Goal: Task Accomplishment & Management: Use online tool/utility

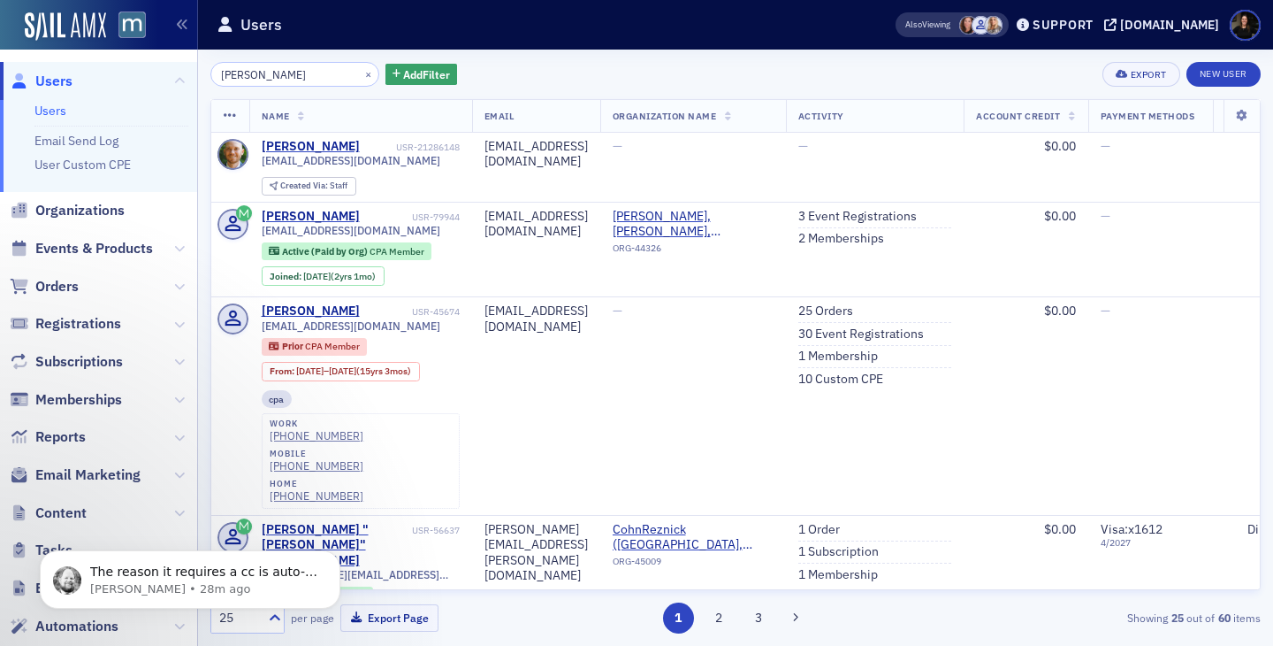
scroll to position [147, 15]
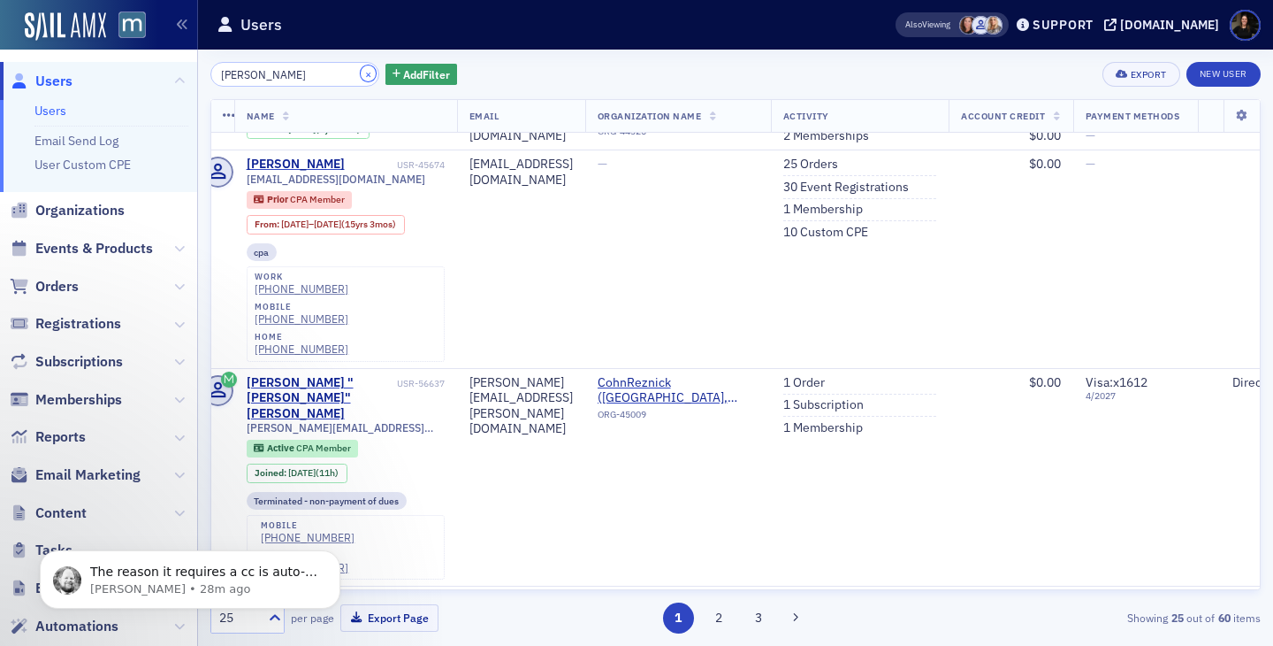
click at [361, 76] on button "×" at bounding box center [369, 73] width 16 height 16
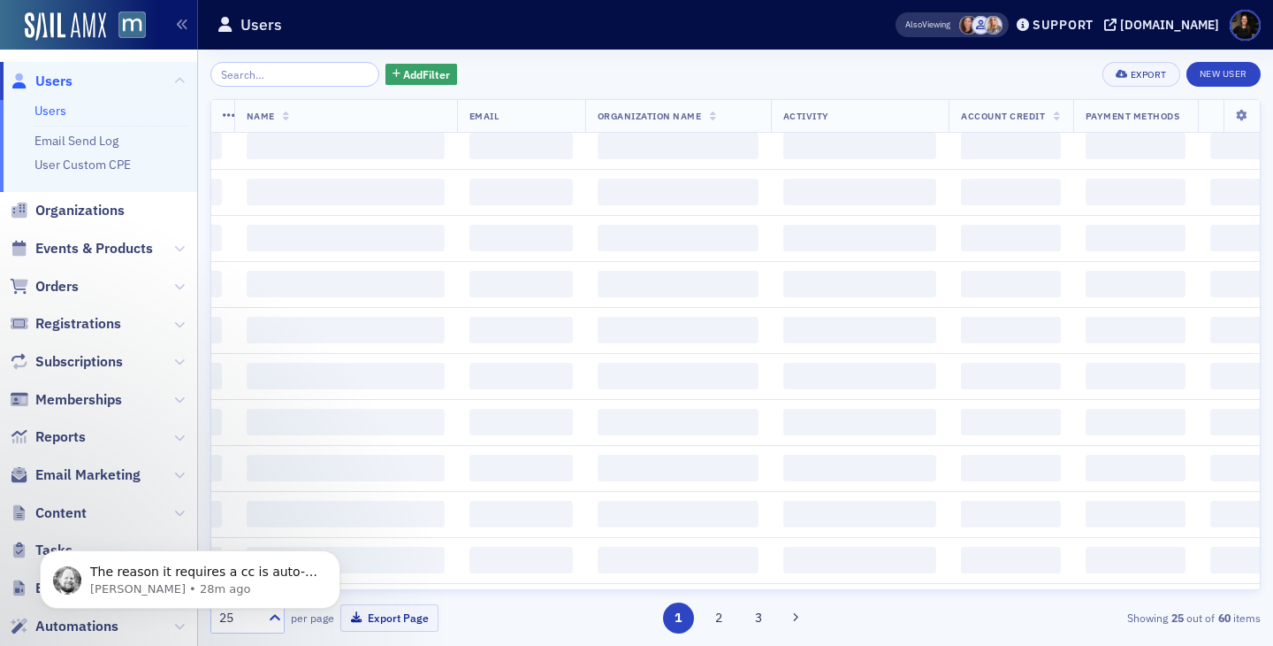
scroll to position [146, 15]
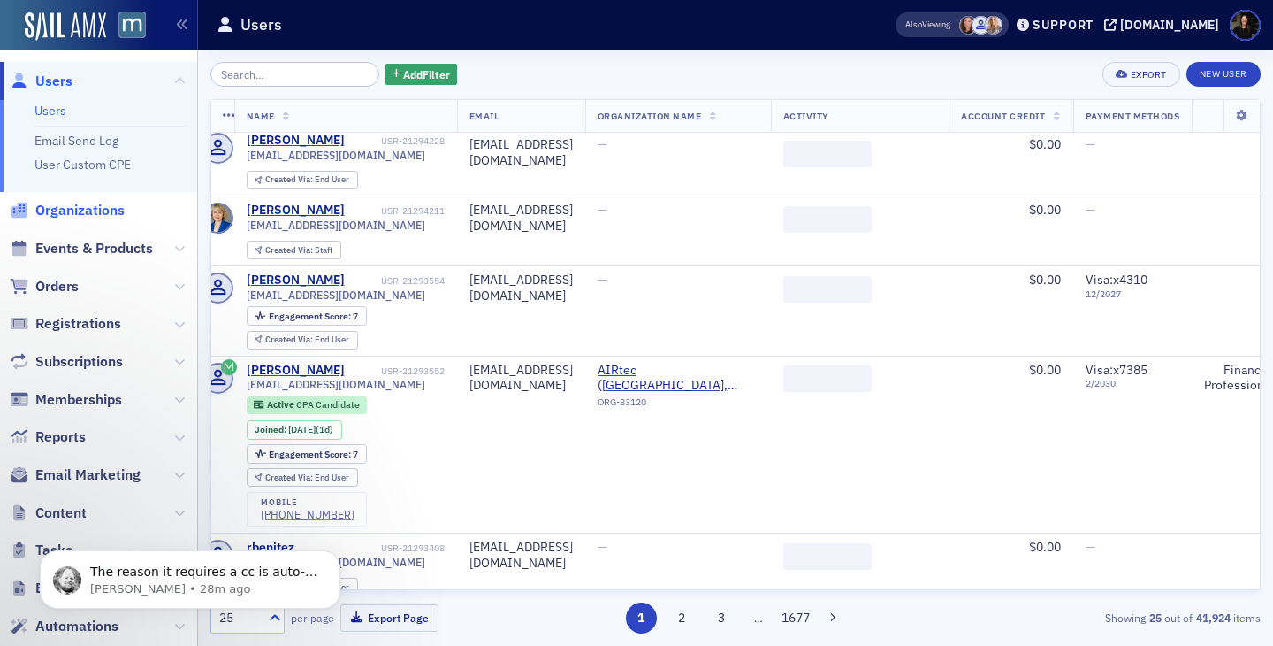
click at [79, 212] on span "Organizations" at bounding box center [79, 210] width 89 height 19
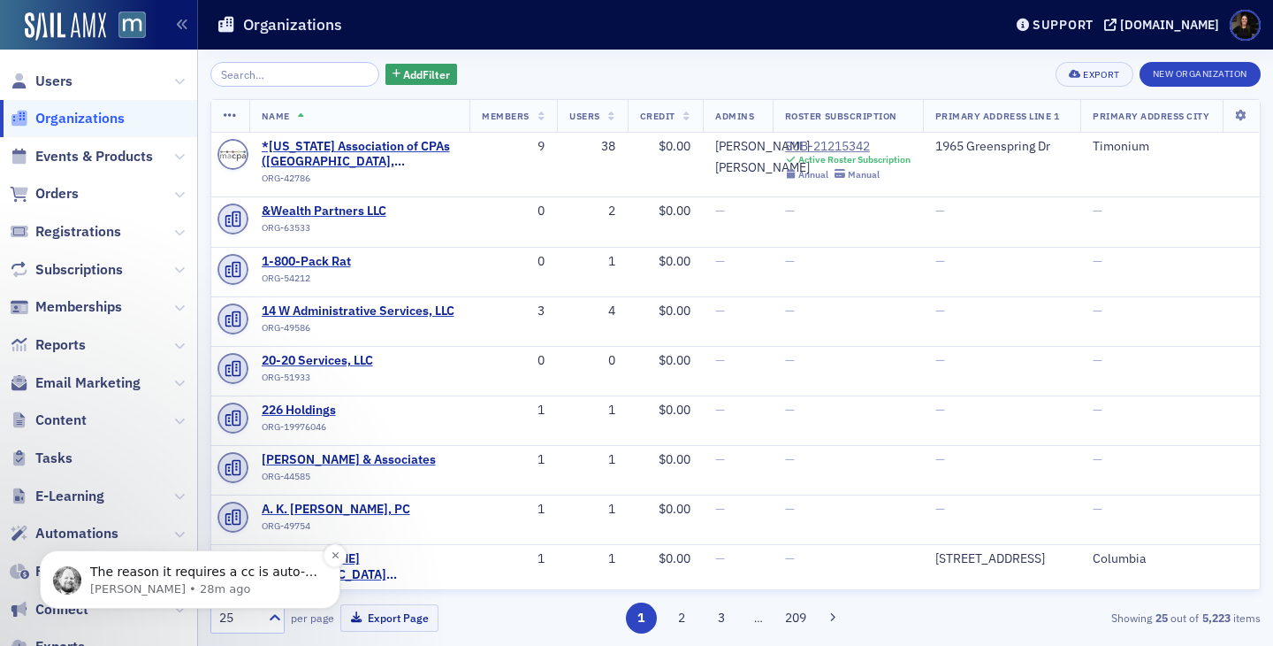
click at [196, 577] on p "The reason it requires a cc is auto-pay is enabled on the subscription. https:/…" at bounding box center [204, 572] width 228 height 18
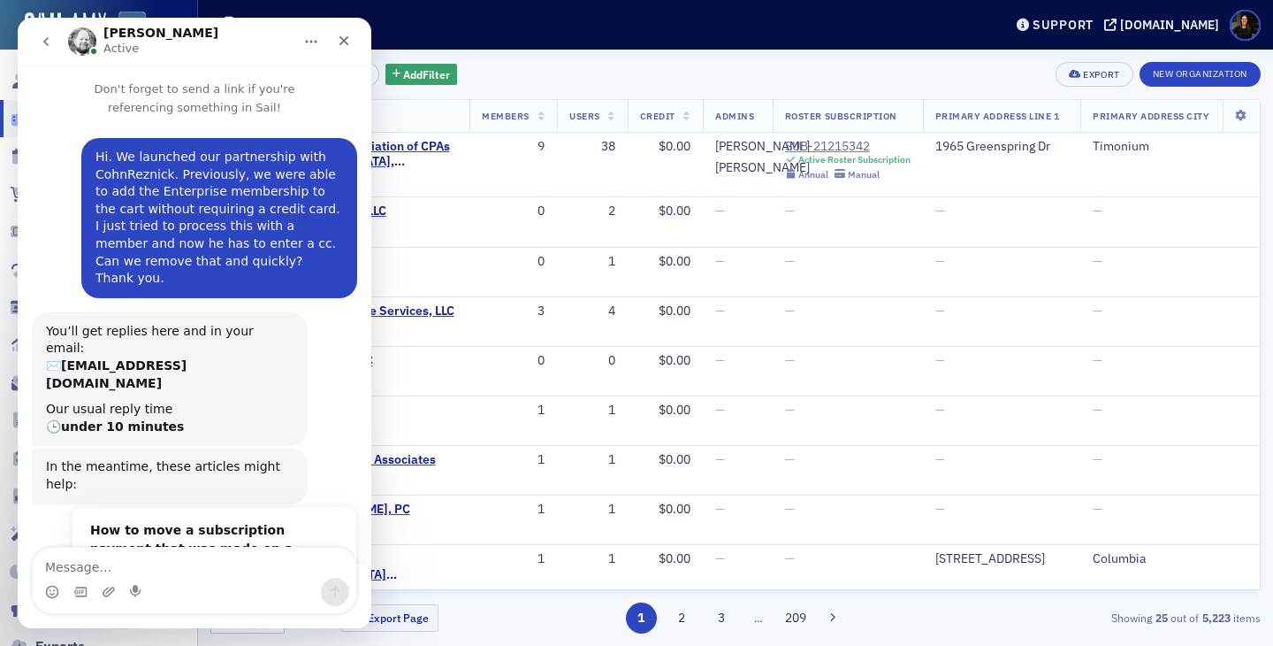
drag, startPoint x: 51, startPoint y: 489, endPoint x: 205, endPoint y: 493, distance: 153.9
drag, startPoint x: 119, startPoint y: 493, endPoint x: 236, endPoint y: 492, distance: 116.7
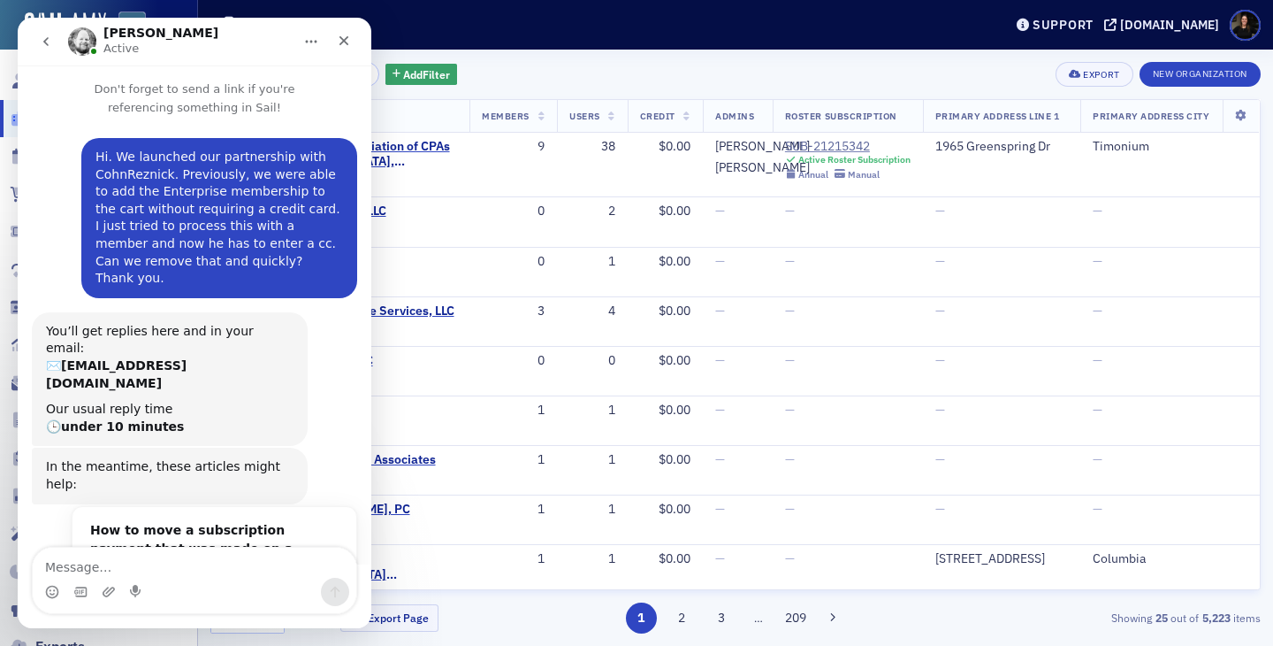
drag, startPoint x: 53, startPoint y: 378, endPoint x: 229, endPoint y: 383, distance: 176.1
click at [142, 568] on textarea "Message…" at bounding box center [195, 562] width 324 height 30
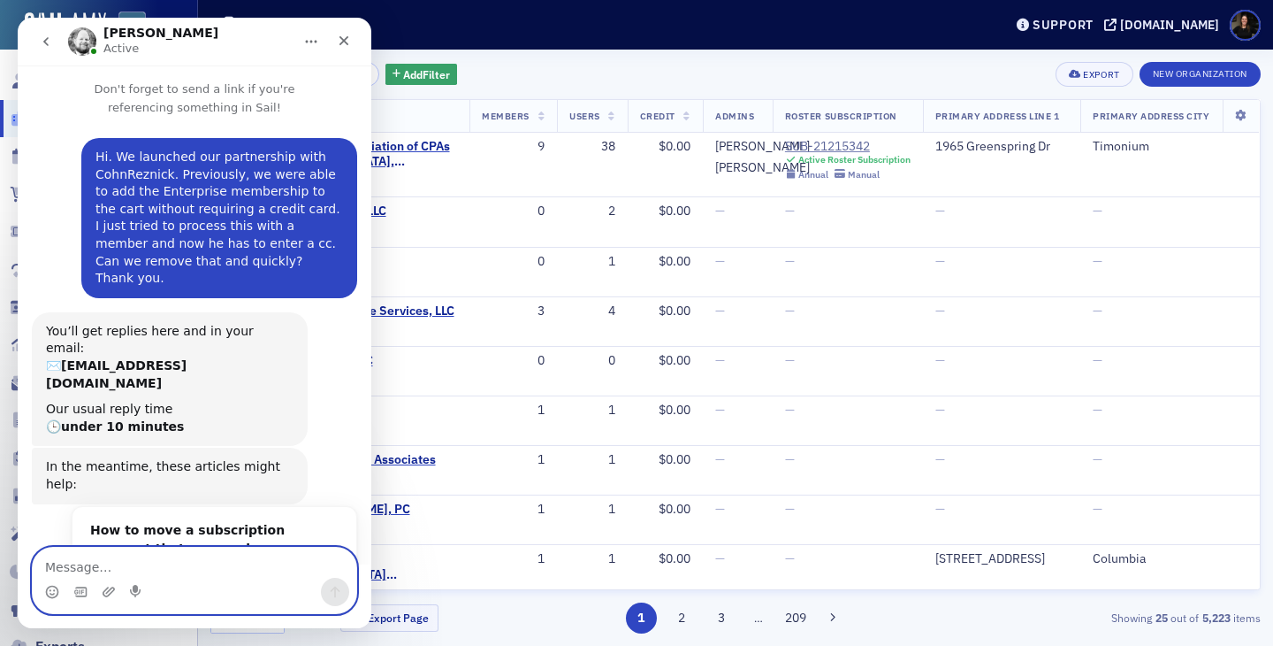
type textarea "H"
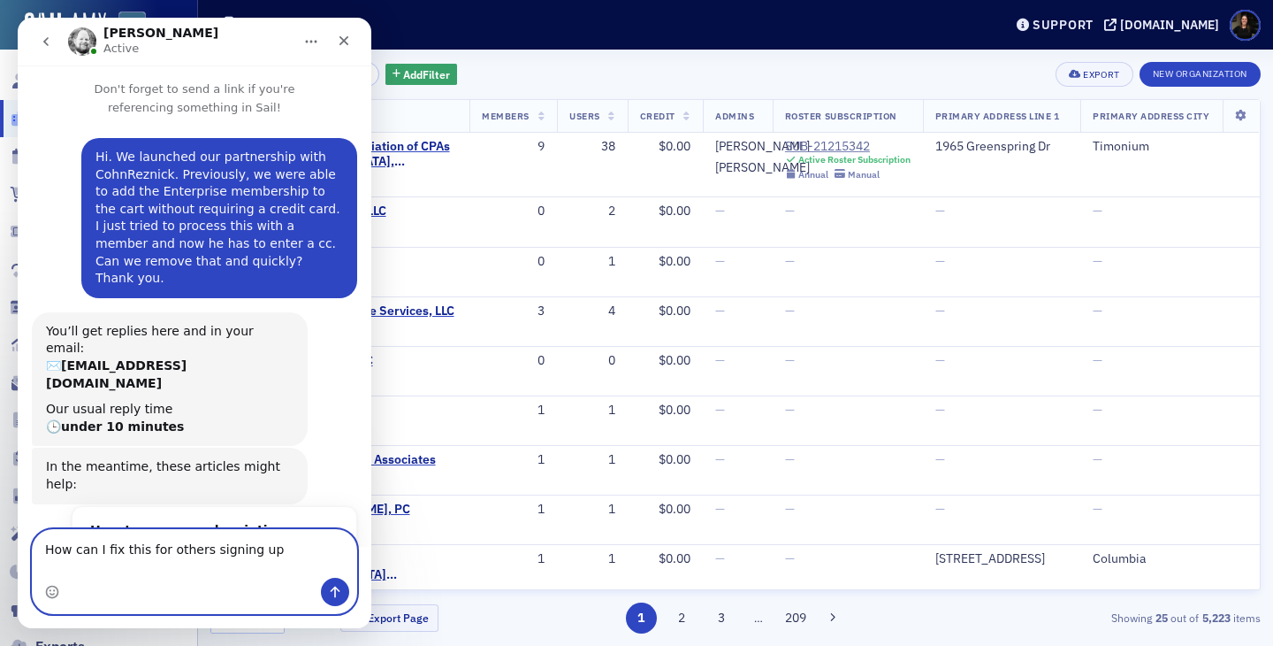
type textarea "How can I fix this for others signing up?"
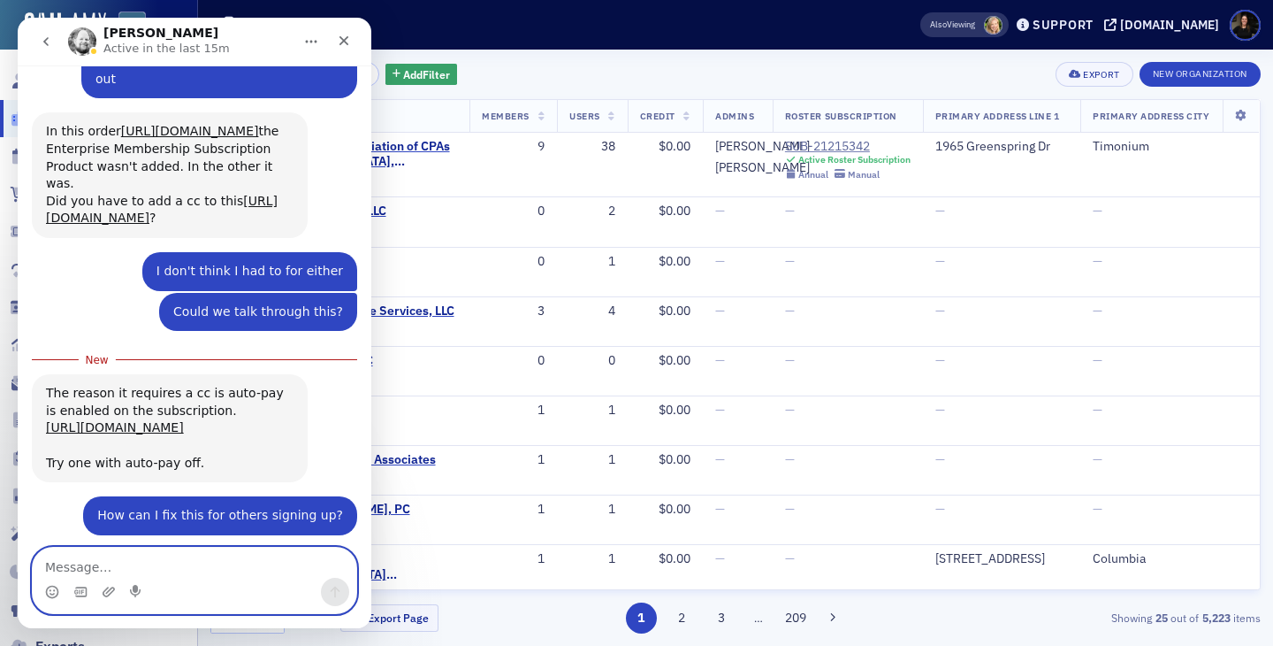
scroll to position [1733, 0]
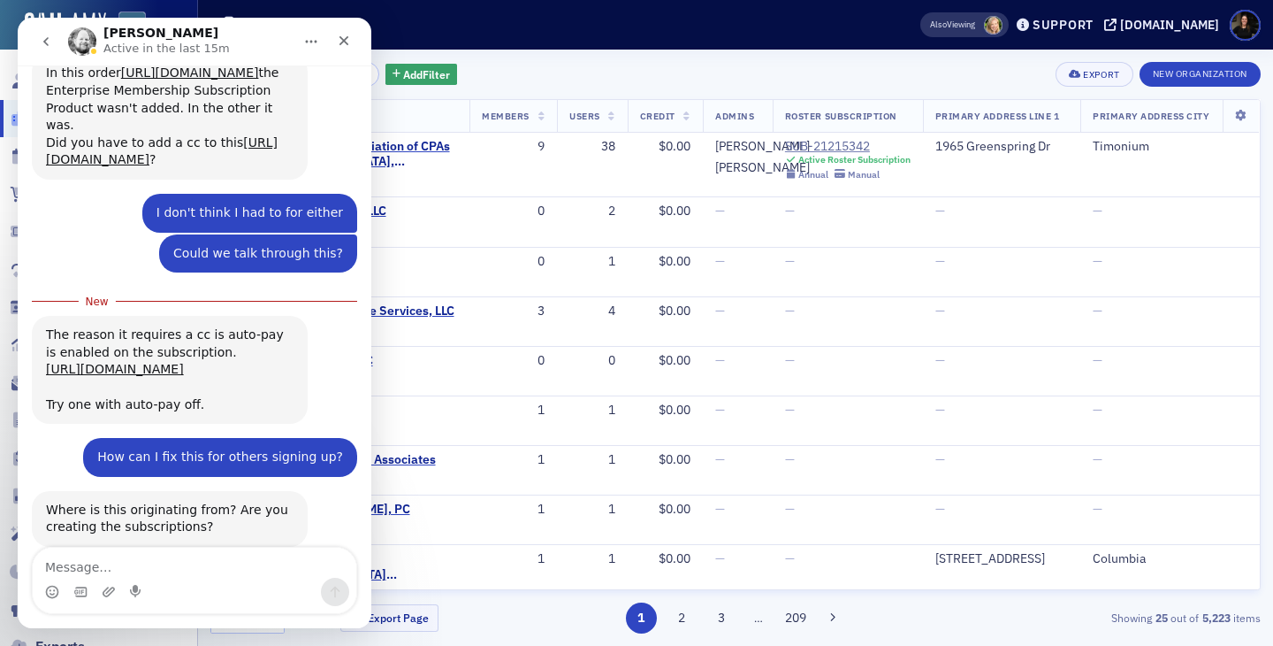
click at [99, 501] on div "Where is this originating from? Are you creating the subscriptions?" at bounding box center [170, 518] width 248 height 34
click at [96, 569] on textarea "Message…" at bounding box center [195, 562] width 324 height 30
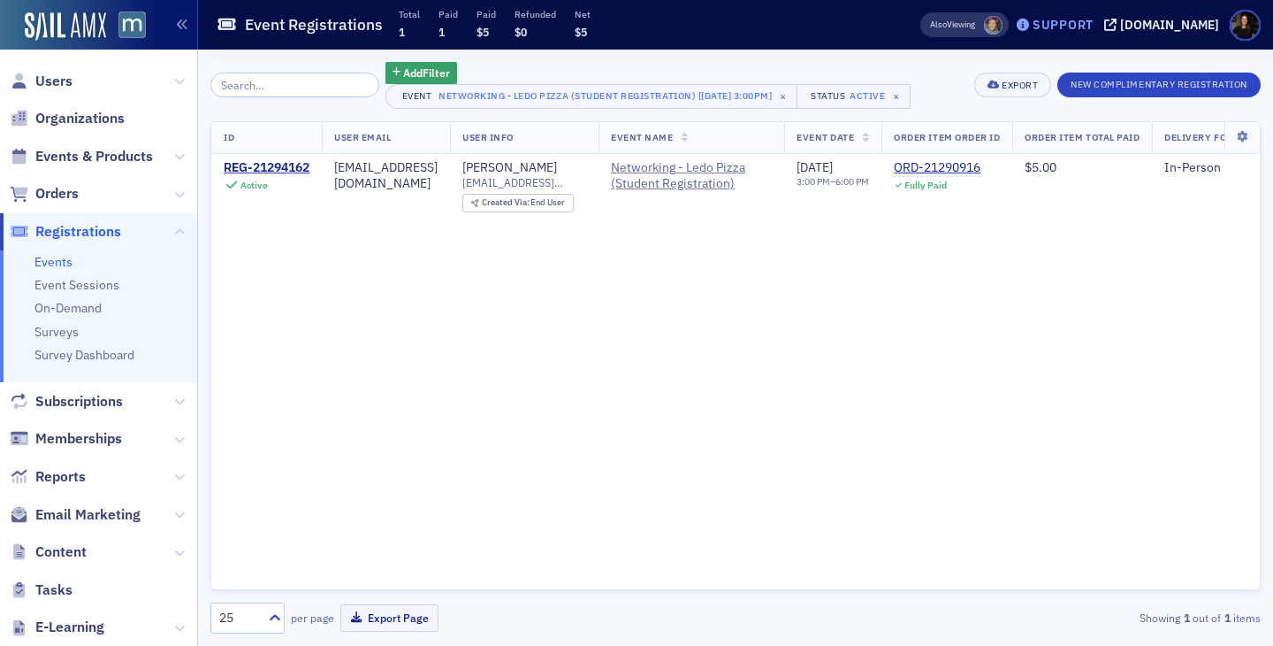
click at [1087, 30] on div "Support" at bounding box center [1063, 25] width 61 height 16
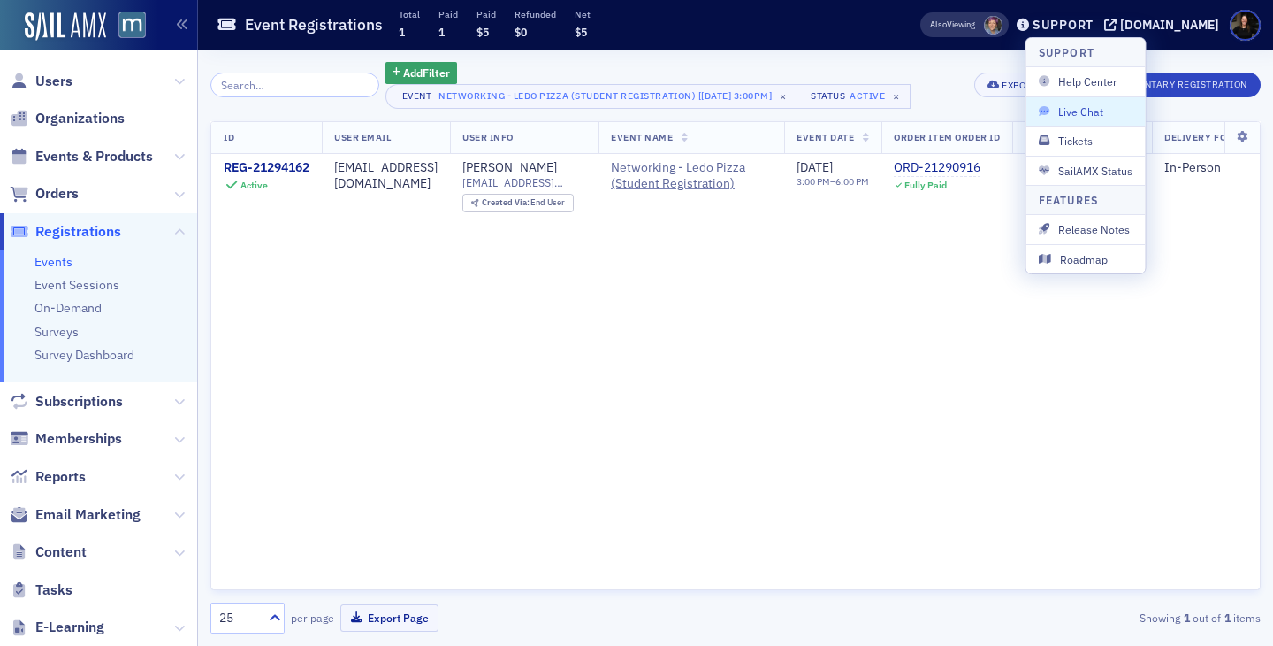
click at [1085, 111] on span "Live Chat" at bounding box center [1086, 111] width 95 height 16
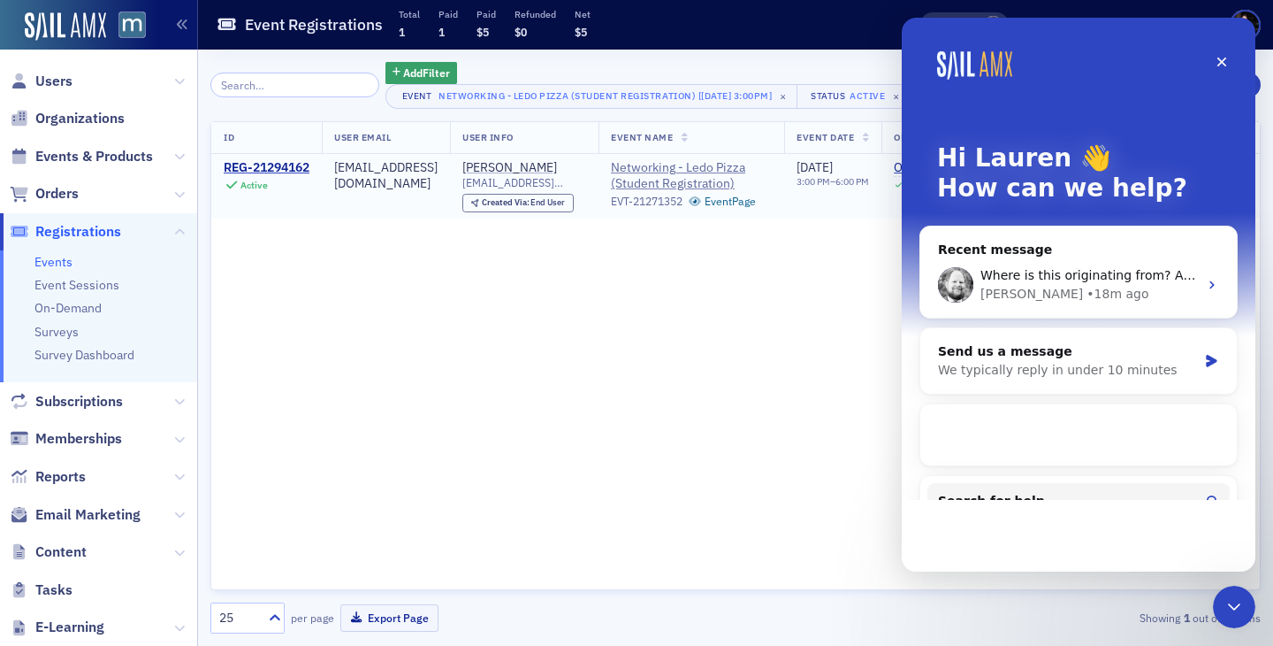
click at [1033, 270] on span "Where is this originating from? Are you creating the subscriptions?" at bounding box center [1188, 275] width 414 height 14
click at [1209, 272] on div "Where is this originating from? Are you creating the subscriptions? Aidan • 18m…" at bounding box center [1079, 284] width 317 height 65
click at [1076, 269] on span "Where is this originating from? Are you creating the subscriptions?" at bounding box center [1188, 275] width 414 height 14
click at [1134, 272] on span "Where is this originating from? Are you creating the subscriptions?" at bounding box center [1188, 275] width 414 height 14
click at [1064, 241] on div "Recent message" at bounding box center [1078, 250] width 281 height 19
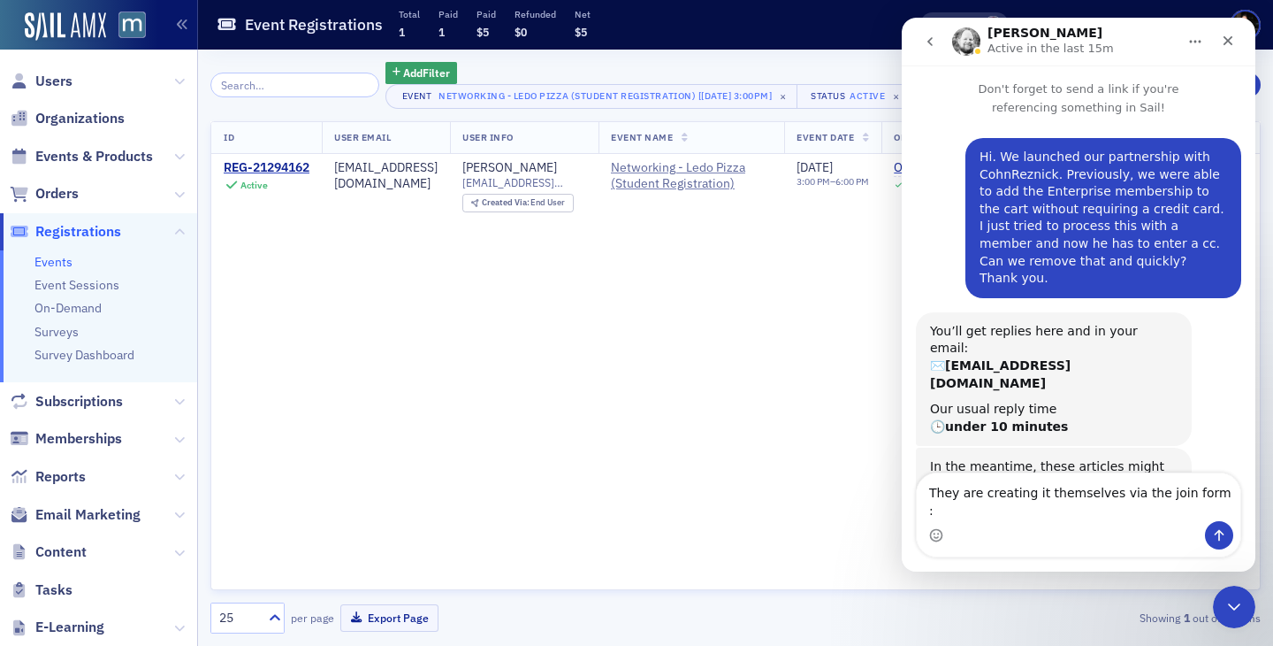
type textarea "They are creating it themselves via the join form : https://macpa.org/cohnrezni…"
type textarea "on this website"
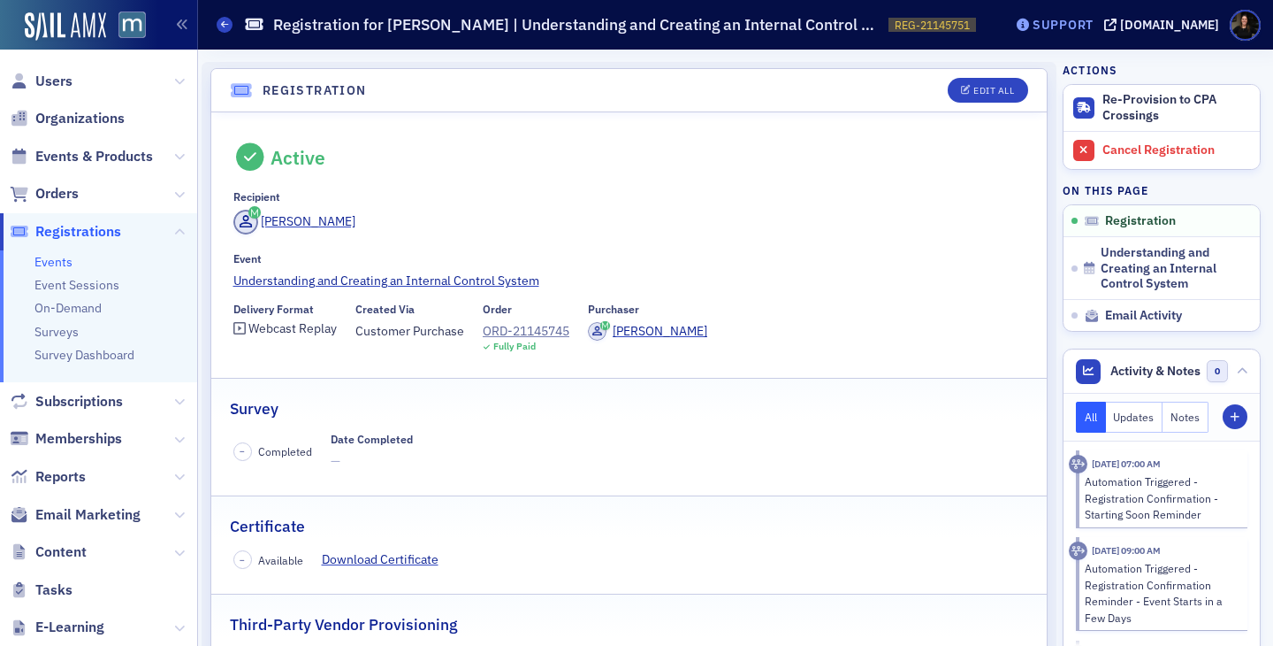
click at [1094, 26] on div "Support" at bounding box center [1063, 25] width 61 height 16
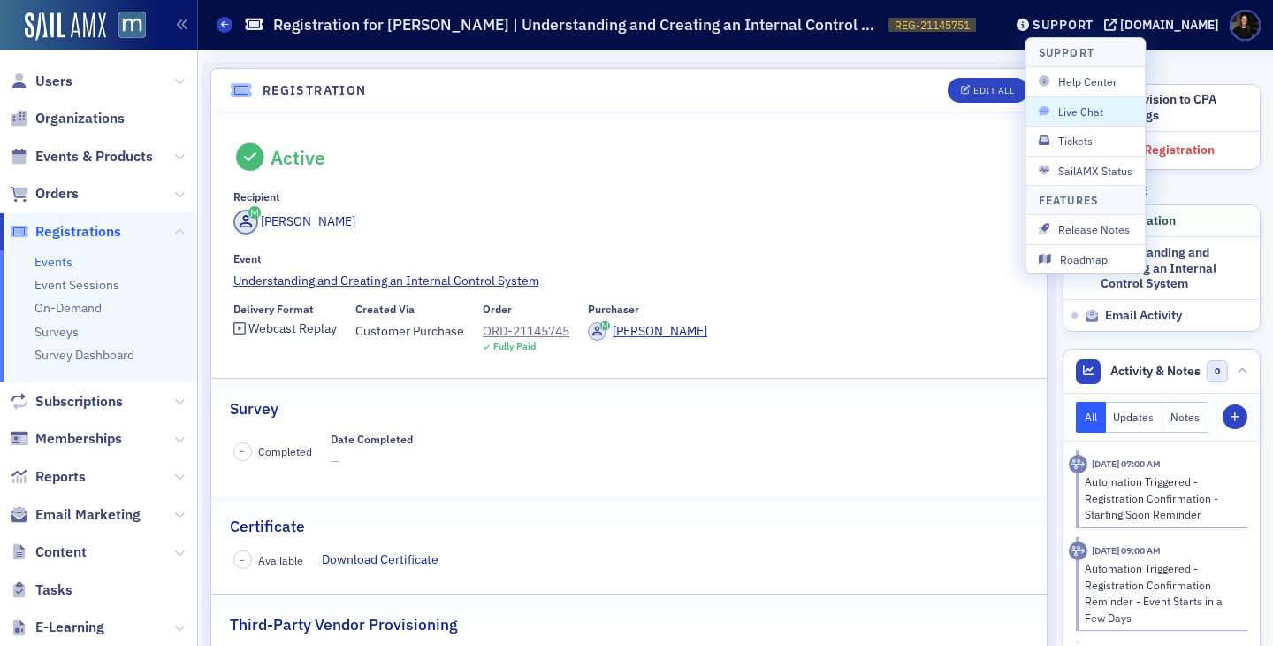
click at [1082, 116] on span "Live Chat" at bounding box center [1086, 111] width 95 height 16
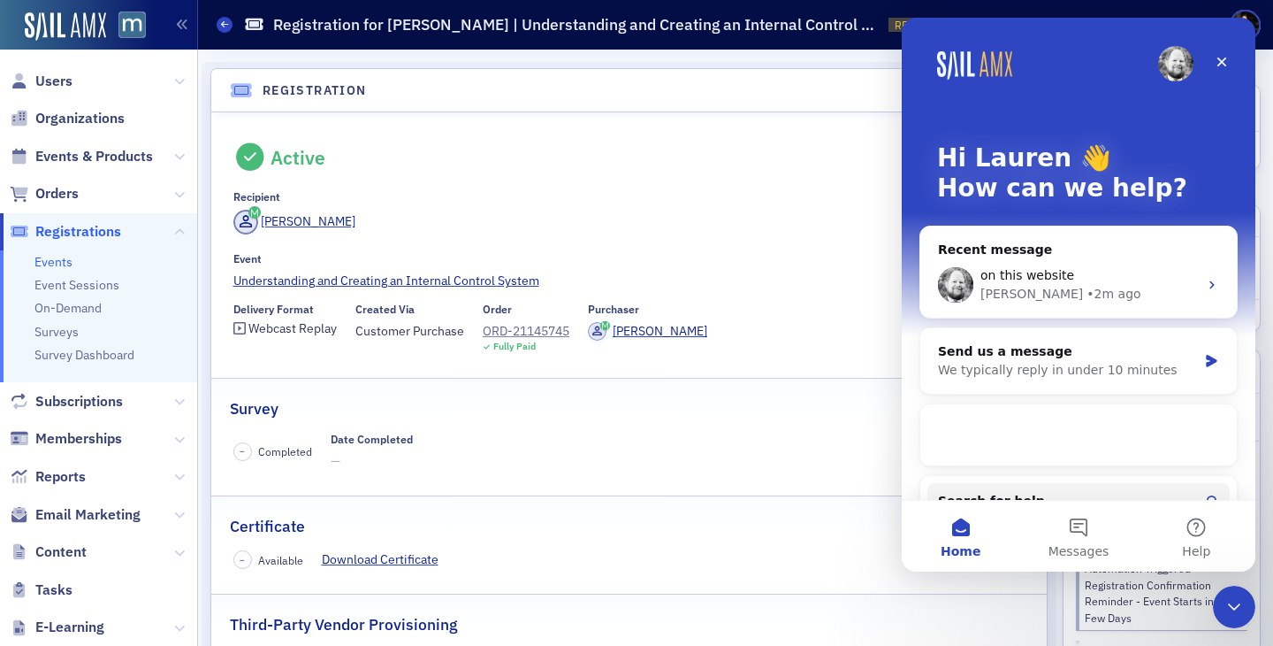
click at [1075, 272] on div "on this website" at bounding box center [1090, 275] width 218 height 19
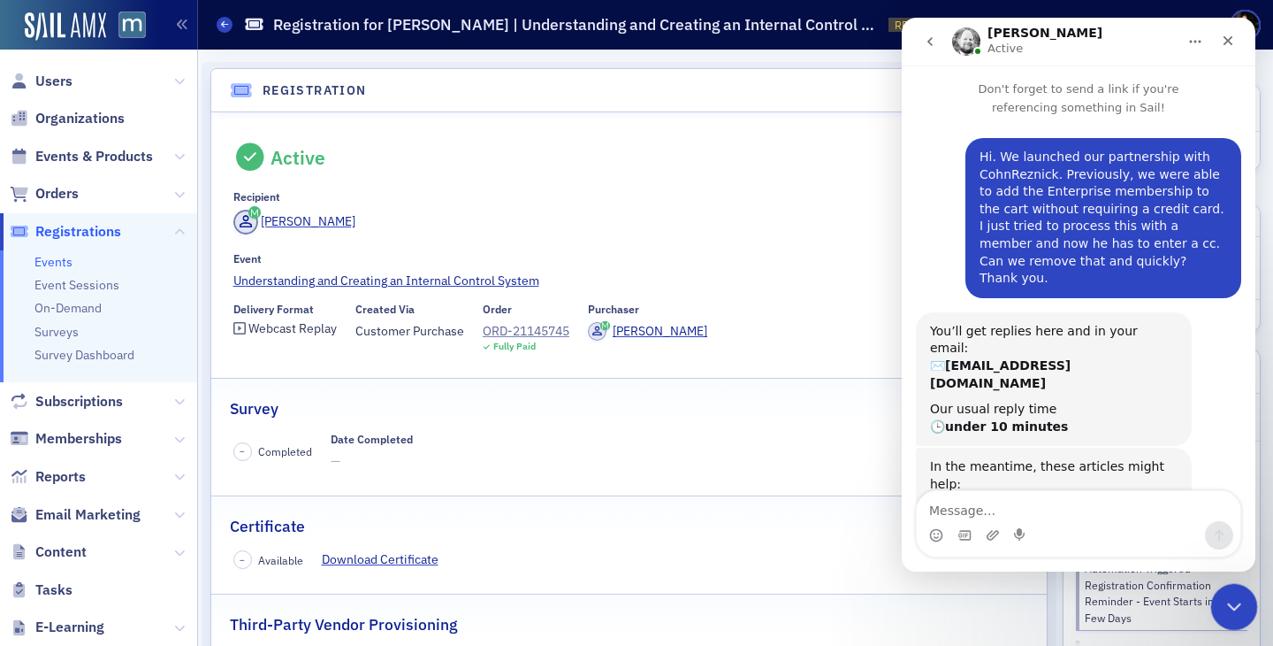
click at [1226, 602] on icon "Close Intercom Messenger" at bounding box center [1231, 603] width 21 height 21
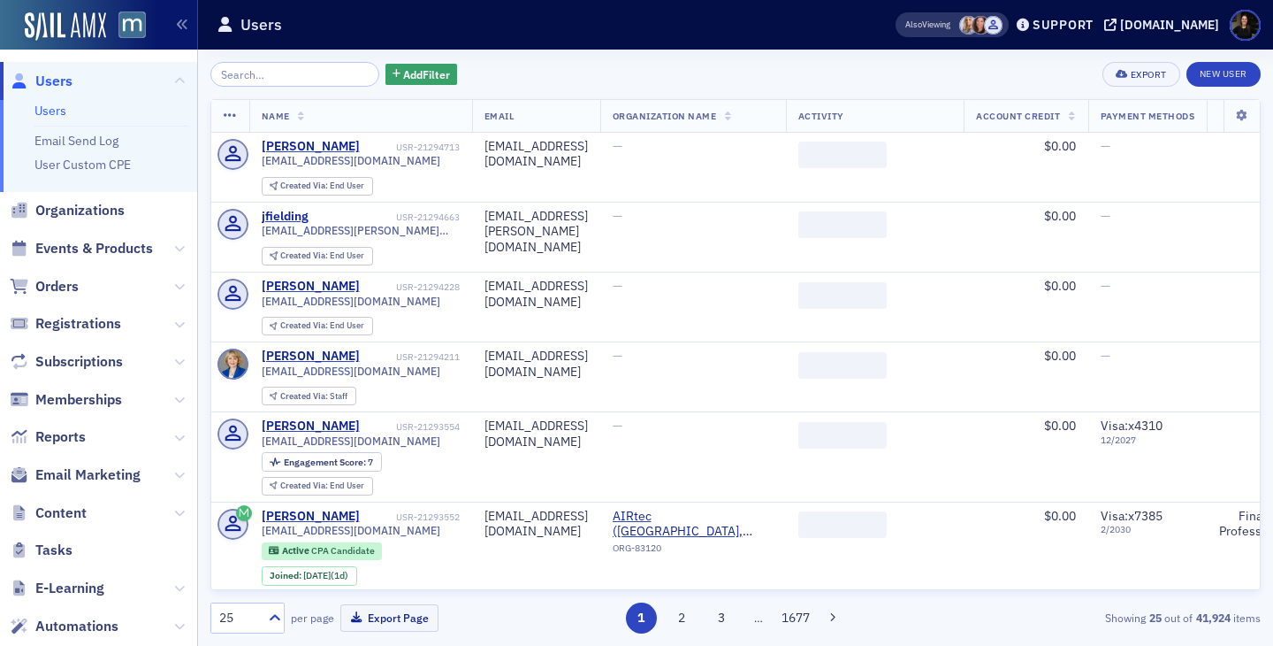
click at [253, 79] on input "search" at bounding box center [294, 74] width 169 height 25
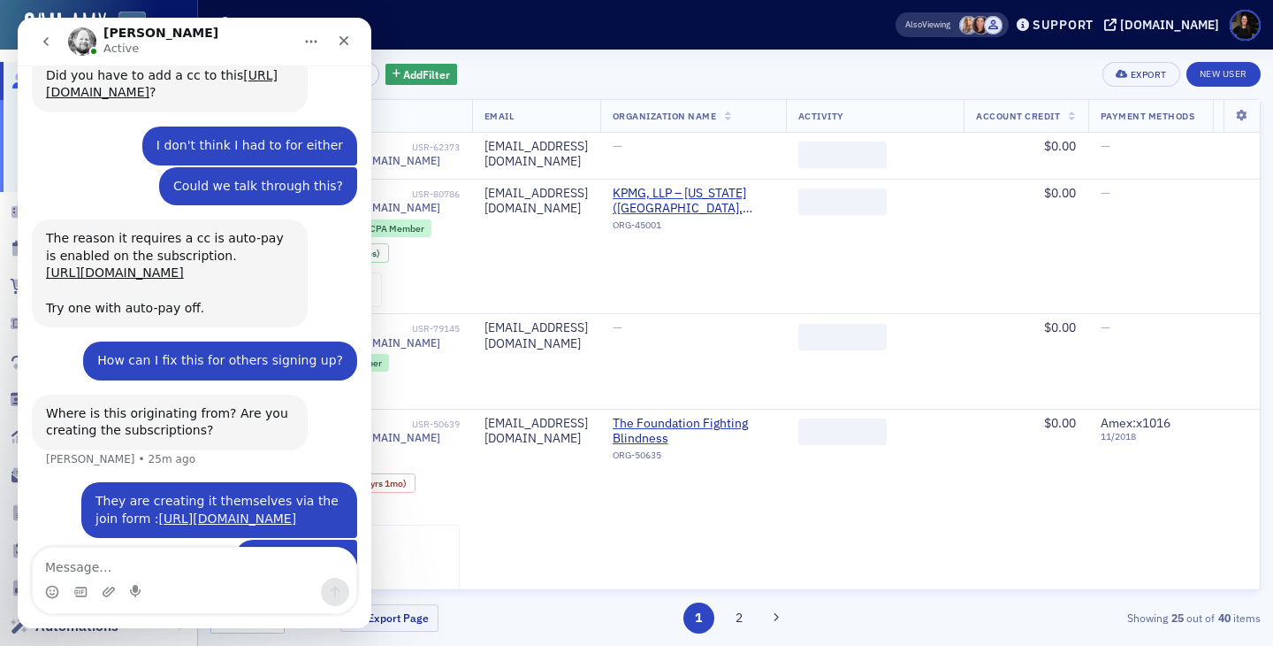
scroll to position [1815, 0]
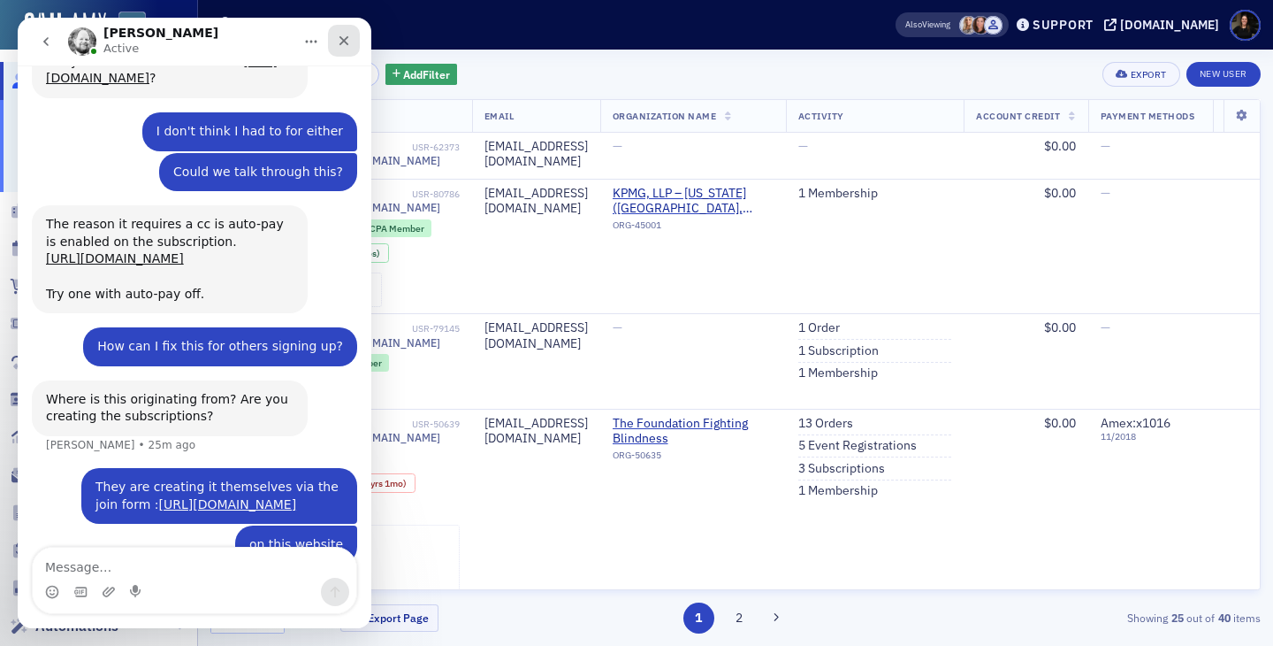
click at [351, 41] on div "Close" at bounding box center [344, 41] width 32 height 32
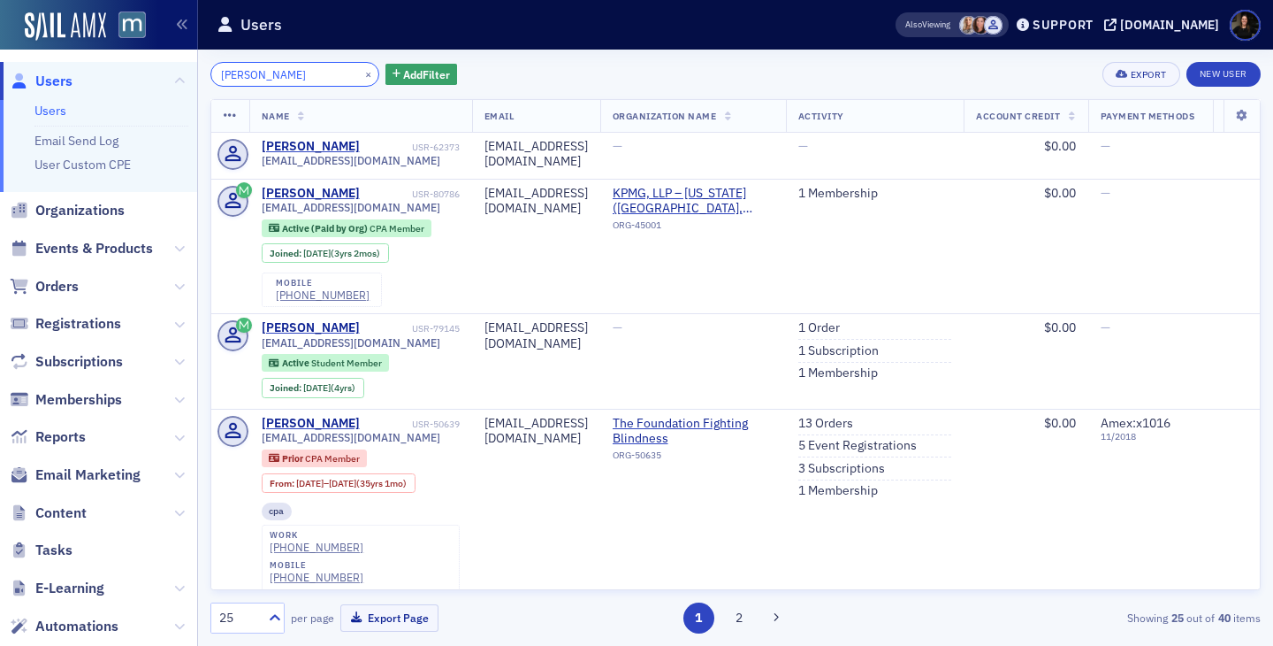
click at [288, 75] on input "[PERSON_NAME]" at bounding box center [294, 74] width 169 height 25
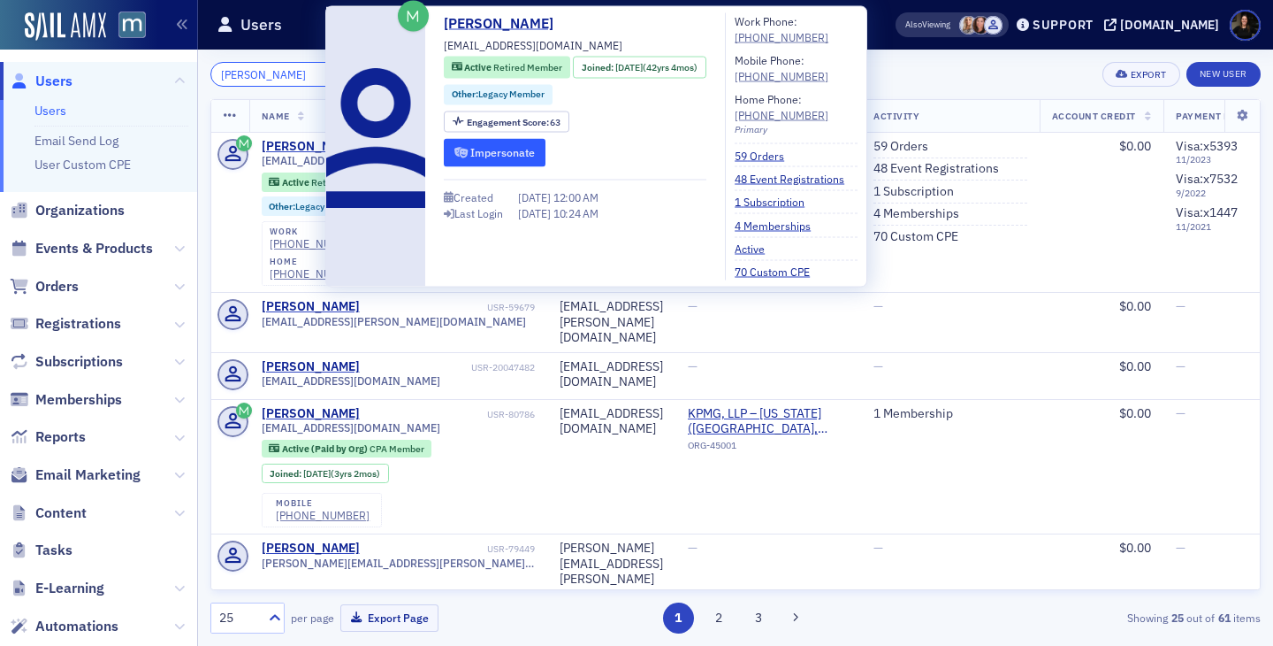
type input "[PERSON_NAME]"
click at [486, 149] on button "Impersonate" at bounding box center [495, 152] width 102 height 27
